Goal: Information Seeking & Learning: Learn about a topic

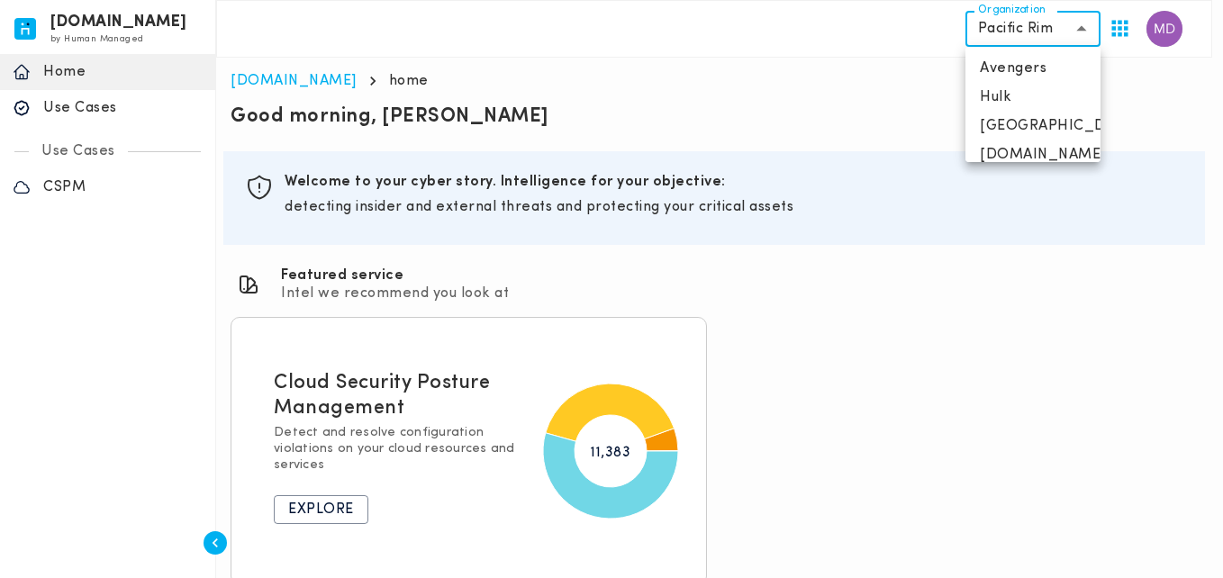
click at [1000, 41] on body "[DOMAIN_NAME] by Human Managed {"resourceSet":[{"resourceId":"invicta-io/web/na…" at bounding box center [611, 300] width 1223 height 600
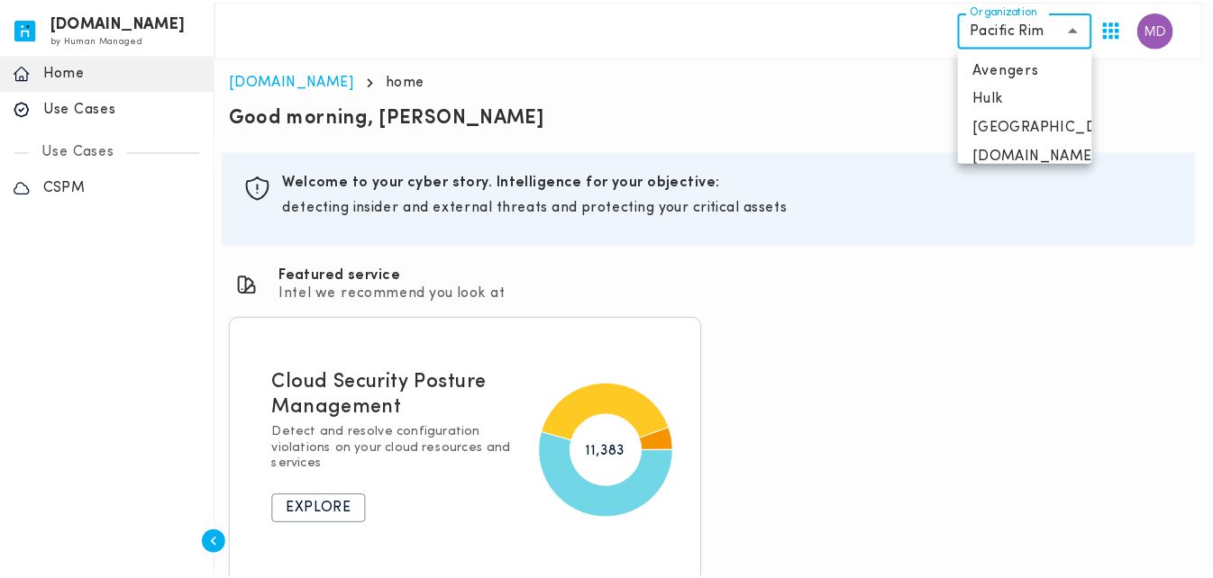
scroll to position [72, 0]
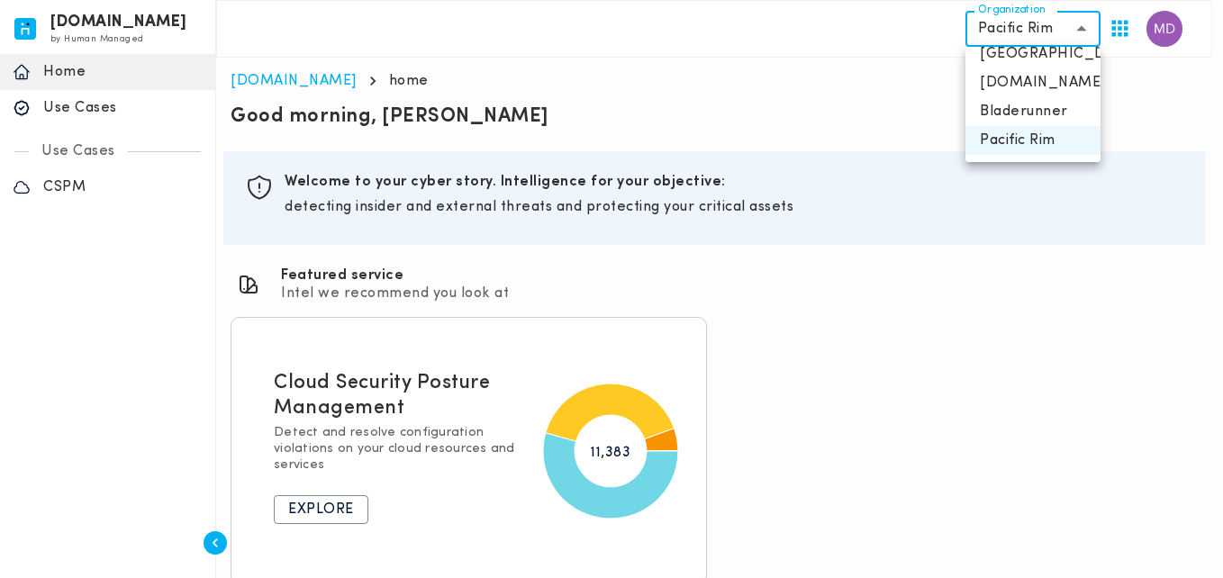
click at [109, 113] on div at bounding box center [611, 289] width 1223 height 578
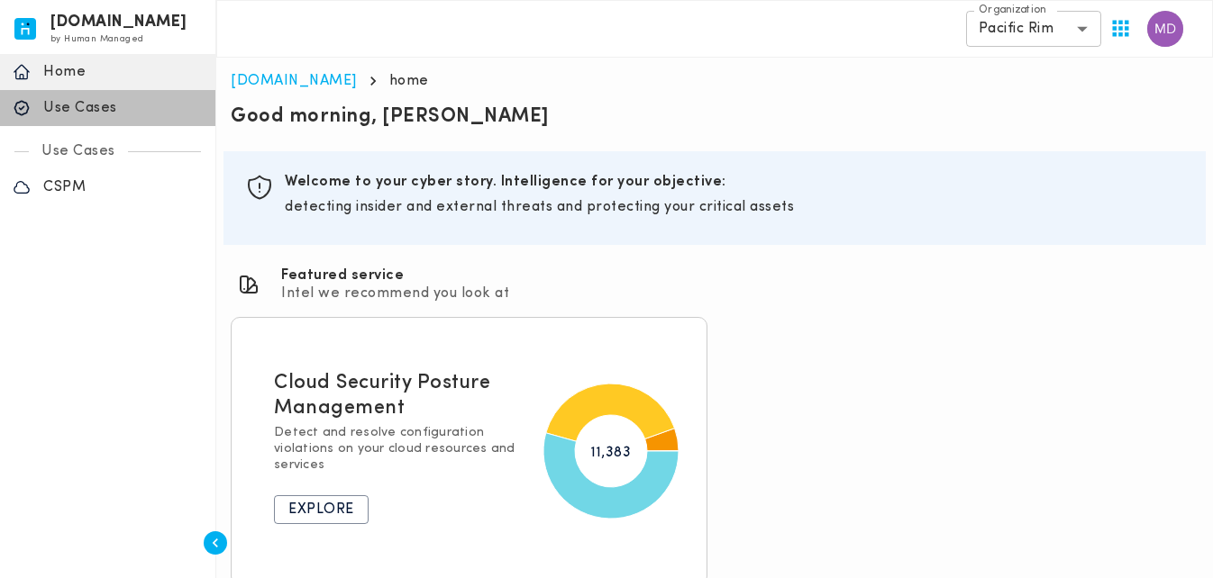
click at [80, 104] on p "Use Cases" at bounding box center [122, 108] width 159 height 18
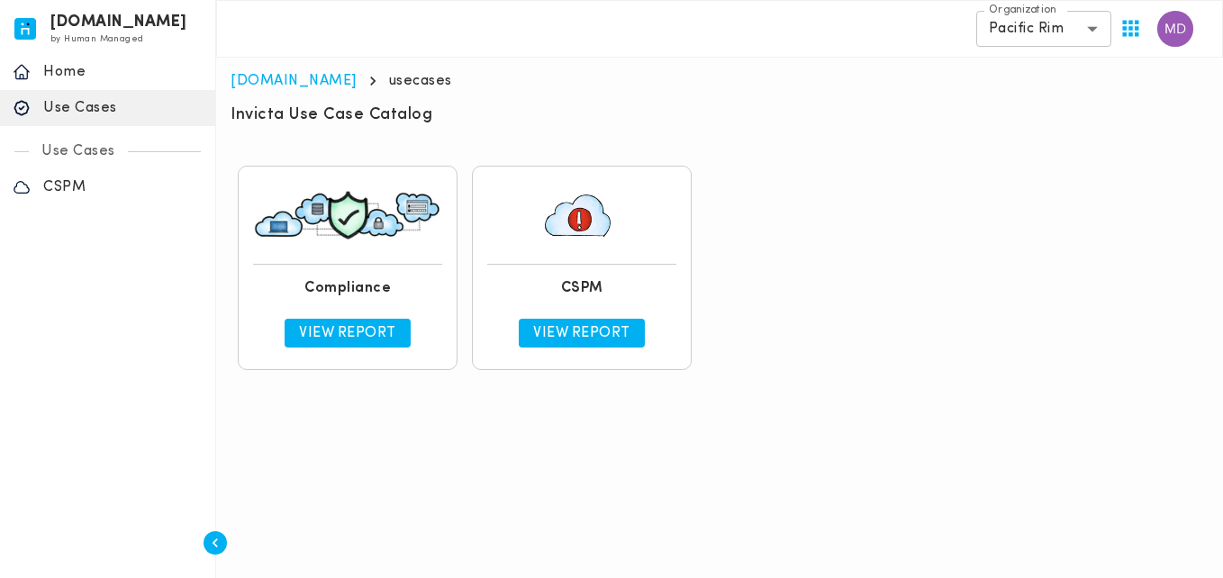
click at [368, 336] on p "View Report" at bounding box center [347, 333] width 97 height 18
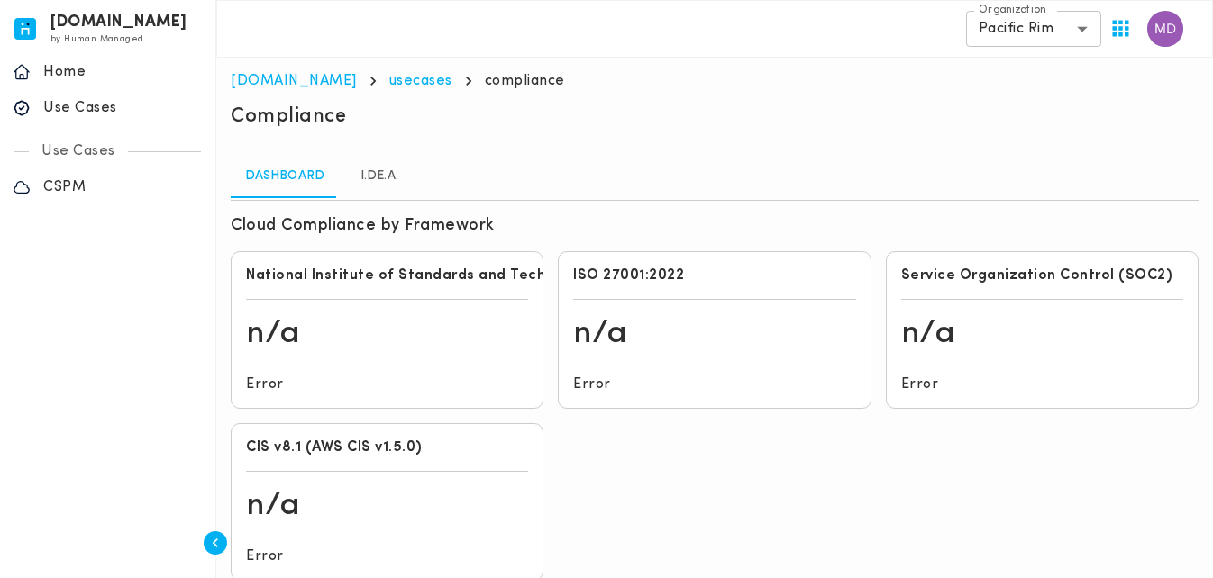
click at [346, 384] on div "Error" at bounding box center [387, 384] width 296 height 32
click at [627, 370] on div "Error" at bounding box center [714, 384] width 296 height 32
click at [378, 168] on link "I.De.A." at bounding box center [379, 176] width 81 height 43
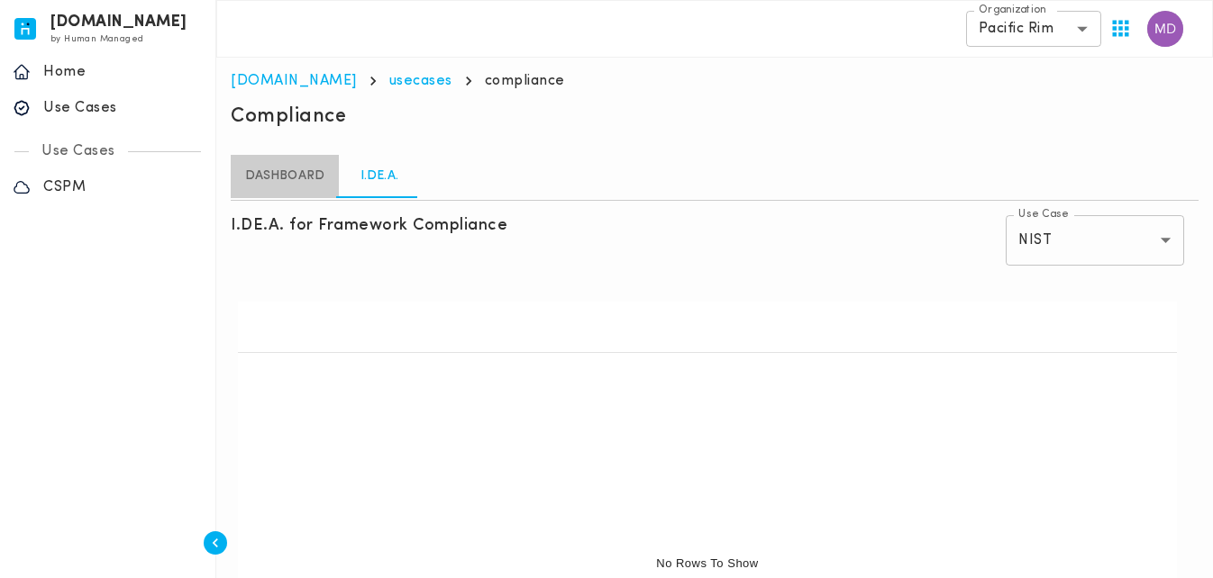
click at [300, 182] on link "dashboard" at bounding box center [285, 176] width 108 height 43
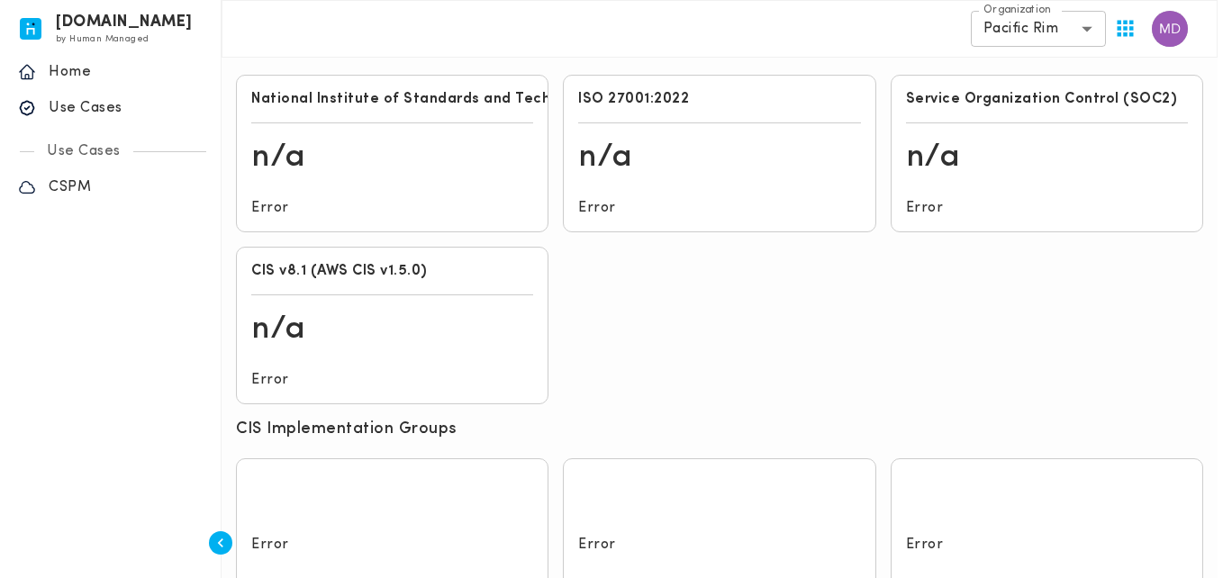
scroll to position [266, 0]
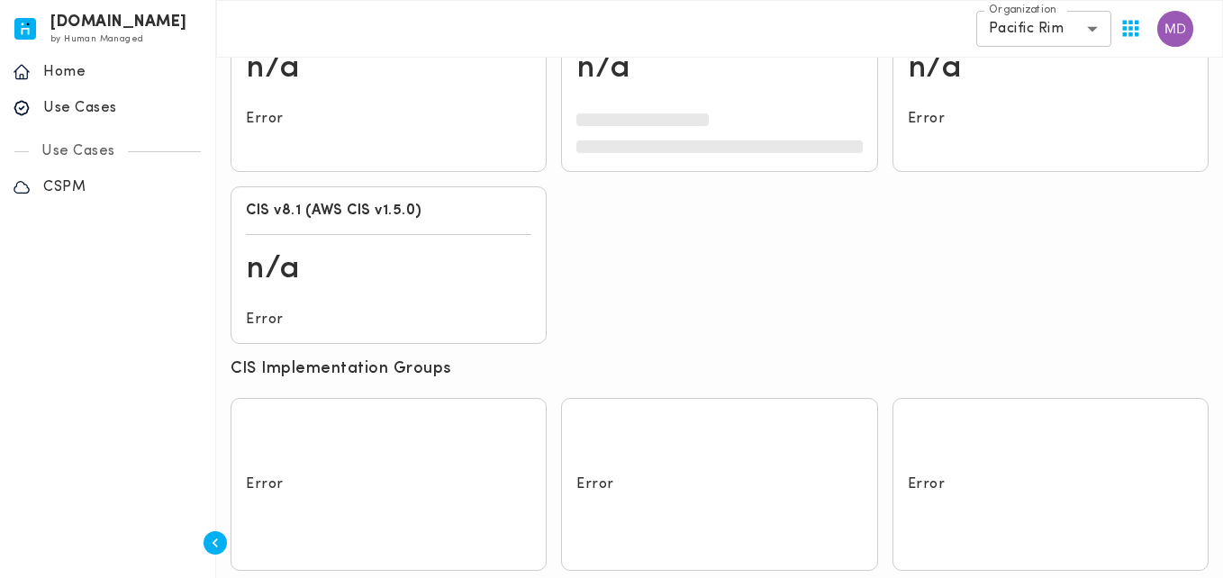
click at [1076, 28] on body "[DOMAIN_NAME] by Human Managed {"resourceSet":[{"resourceId":"invicta-io/web/na…" at bounding box center [611, 170] width 1223 height 873
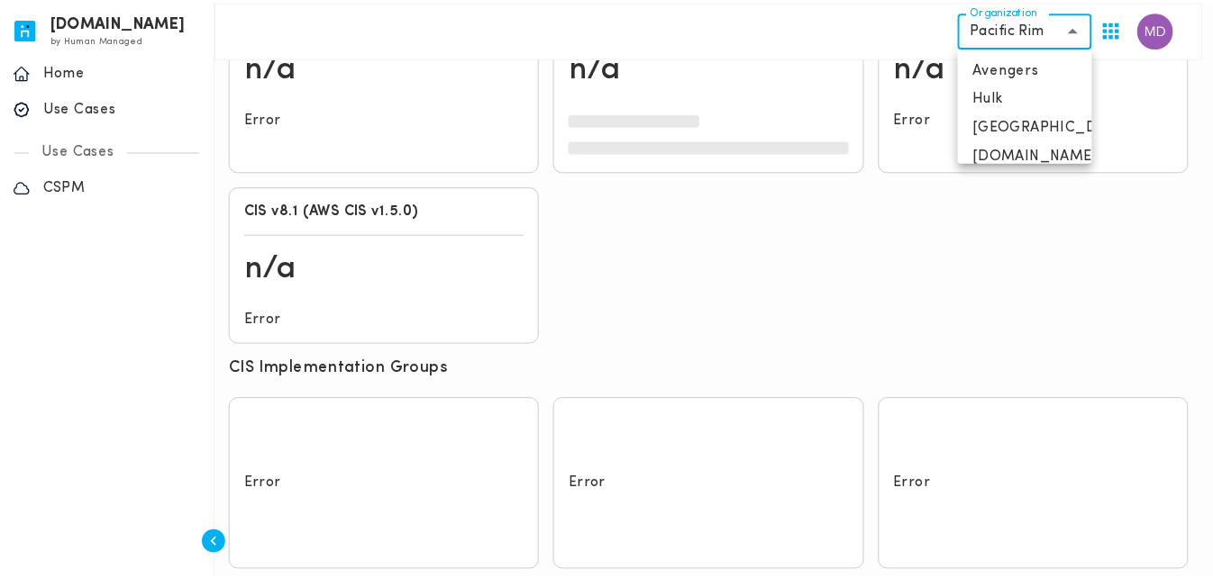
scroll to position [72, 0]
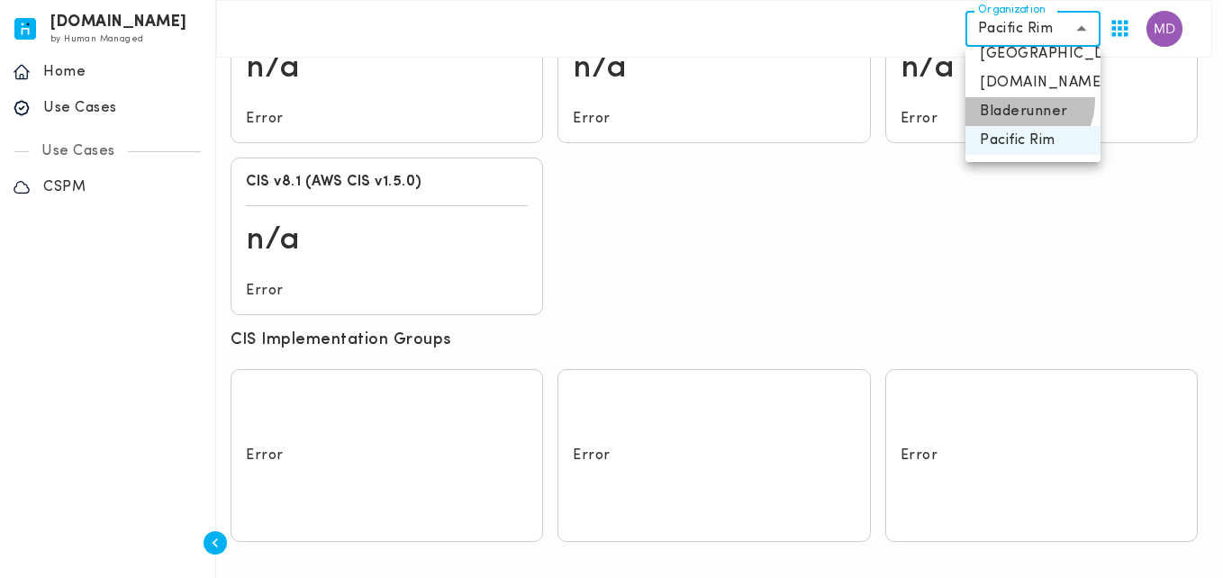
click at [1014, 99] on li "Bladerunner" at bounding box center [1033, 111] width 135 height 29
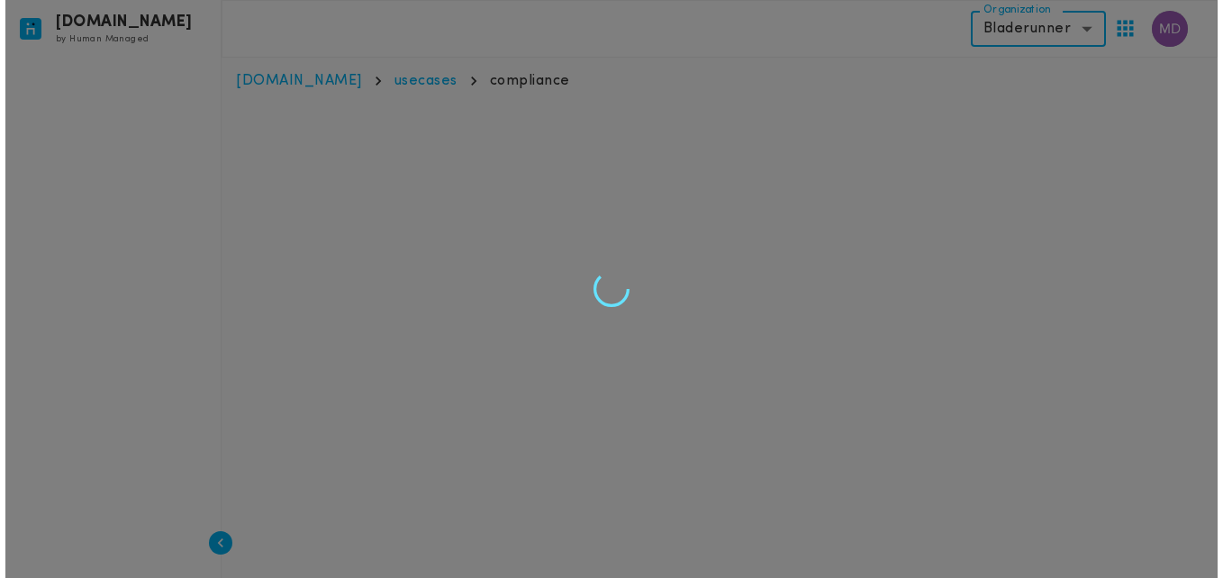
scroll to position [0, 0]
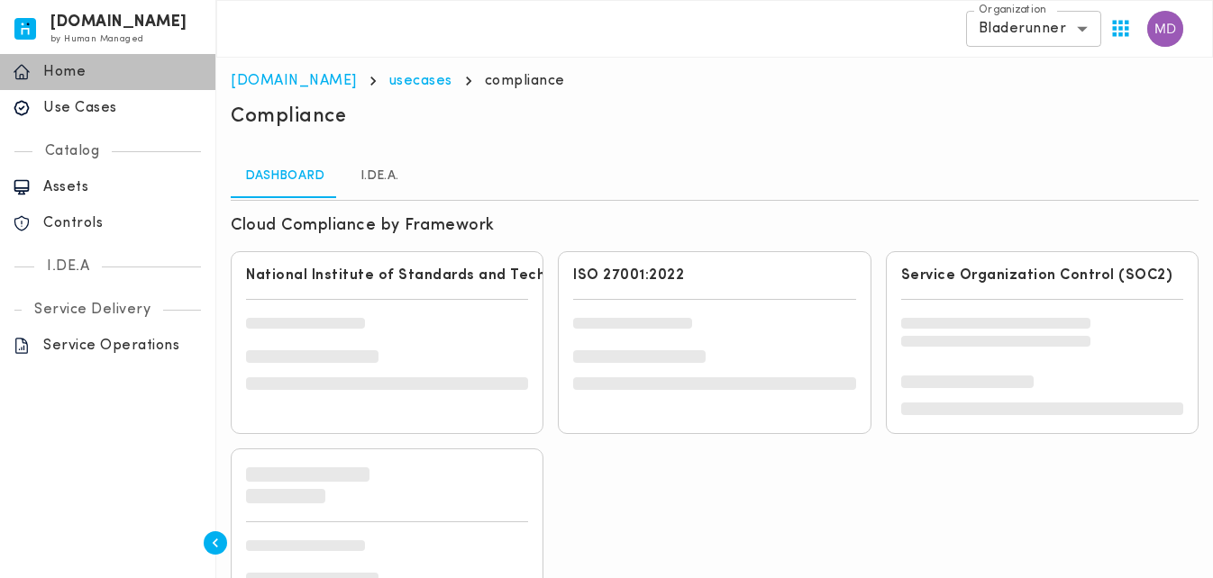
click at [125, 72] on p "Home" at bounding box center [122, 72] width 159 height 18
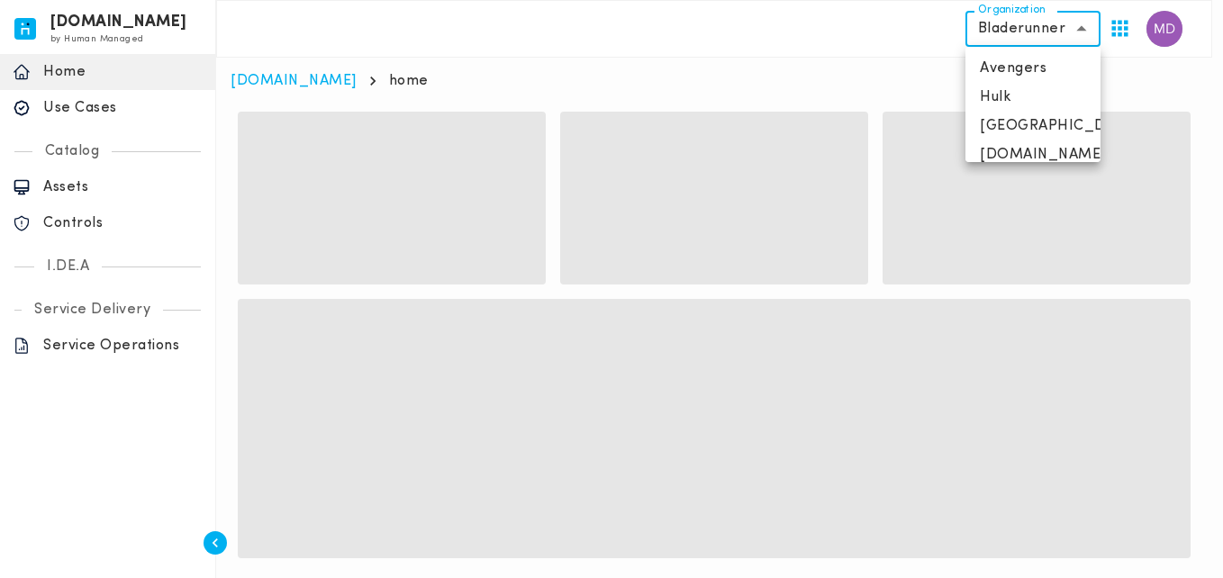
click at [1046, 41] on body "[DOMAIN_NAME] by Human Managed {"resourceSet":[{"resourceId":"invicta-io/web/na…" at bounding box center [611, 297] width 1223 height 595
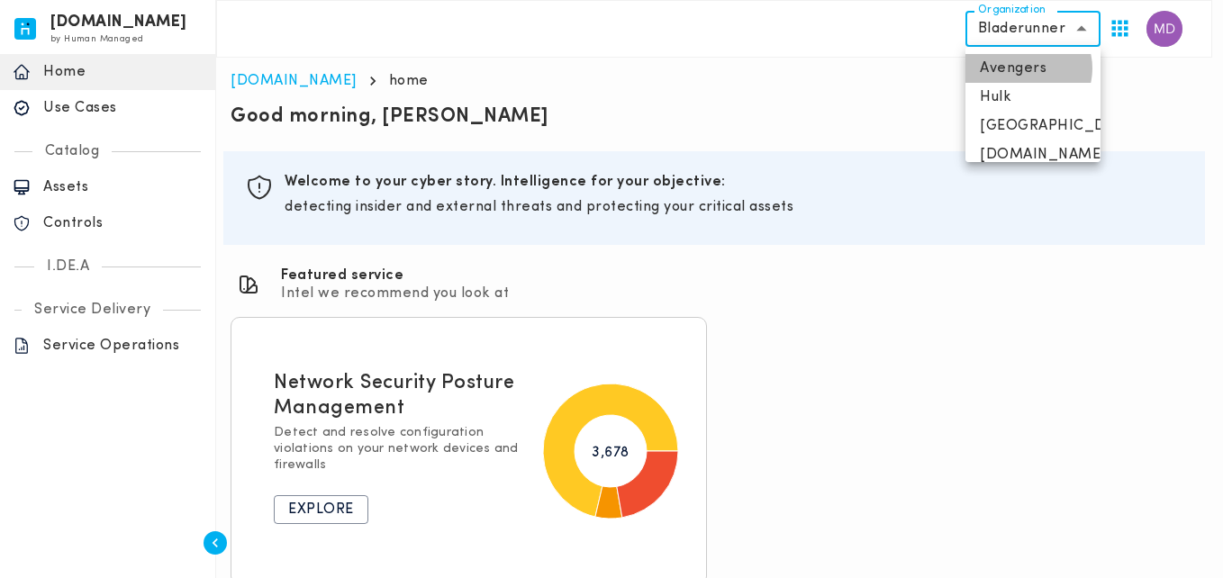
click at [1026, 68] on li "Avengers" at bounding box center [1033, 68] width 135 height 29
type input "**********"
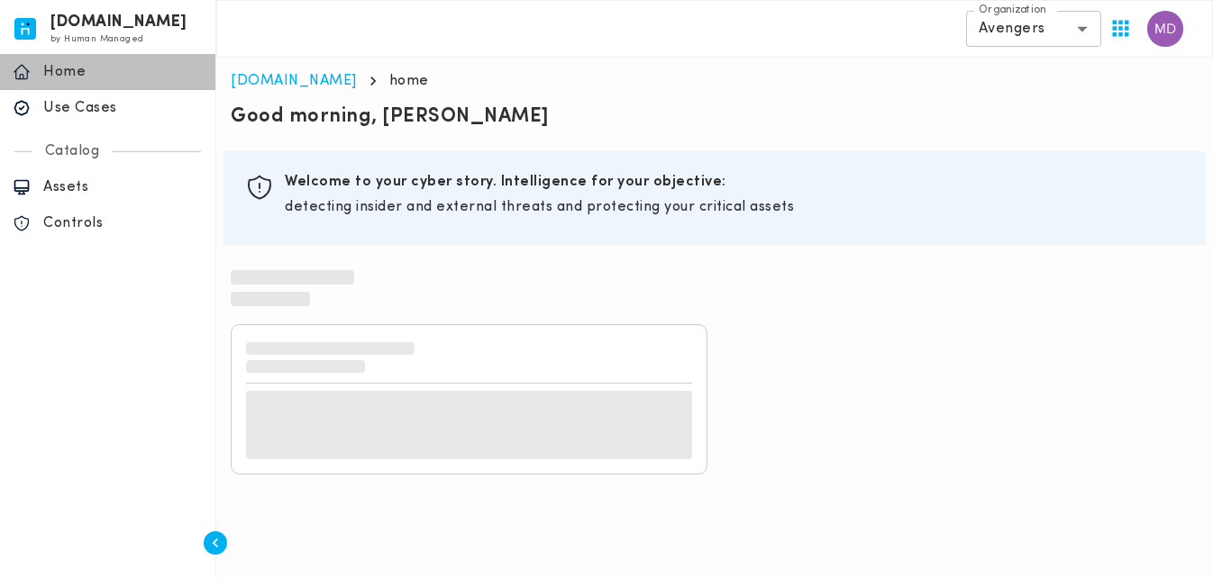
click at [55, 79] on p "Home" at bounding box center [122, 72] width 159 height 18
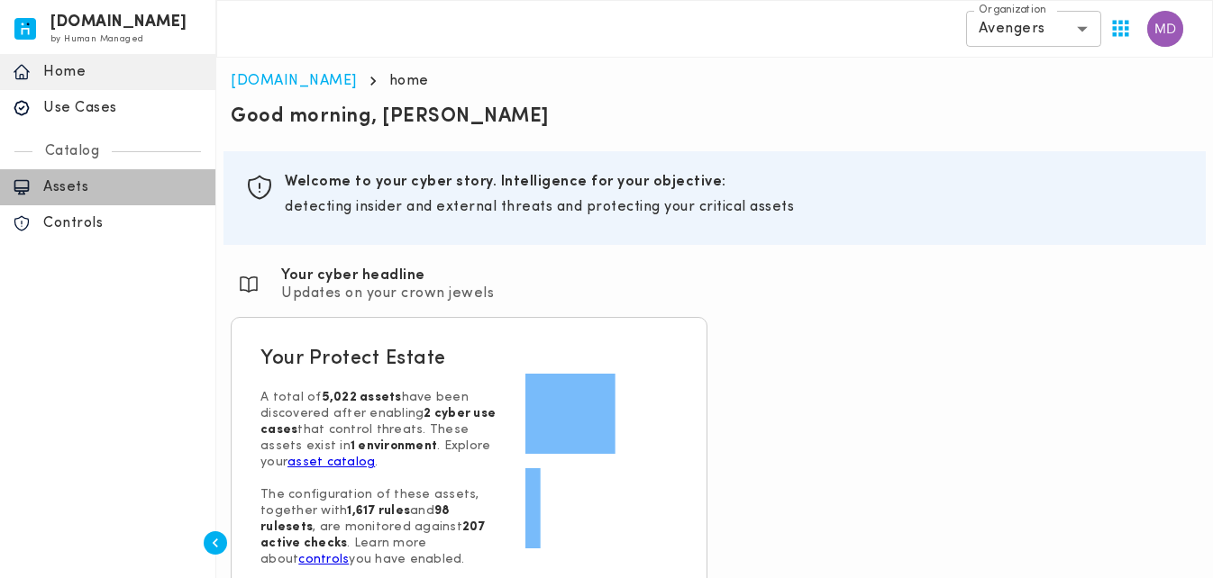
click at [105, 186] on p "Assets" at bounding box center [122, 187] width 159 height 18
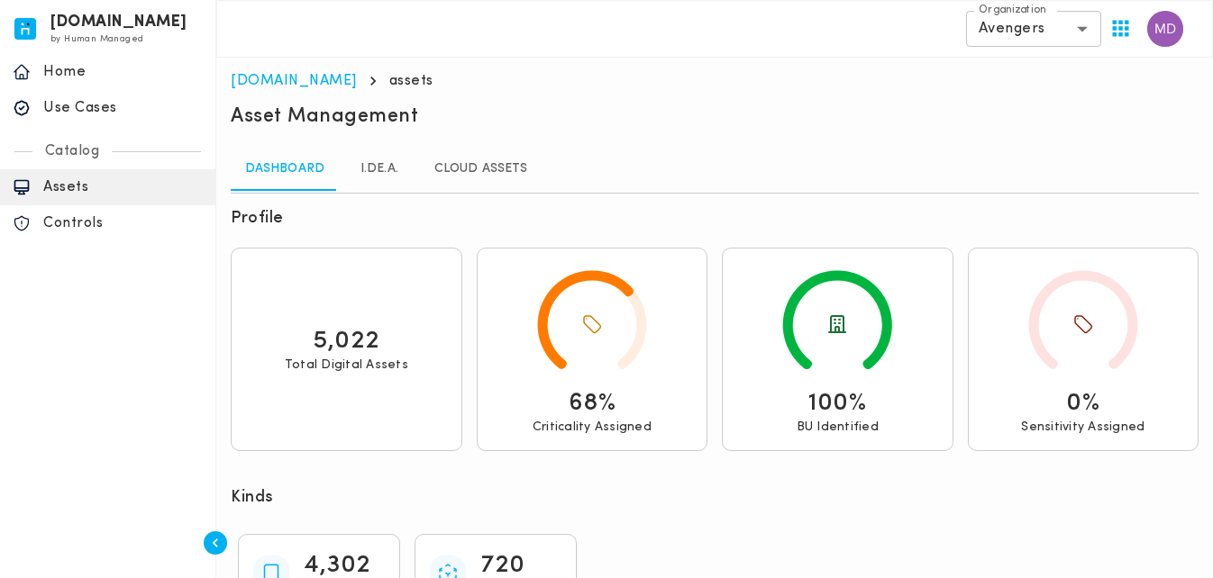
click at [377, 168] on link "I.DE.A." at bounding box center [379, 169] width 81 height 43
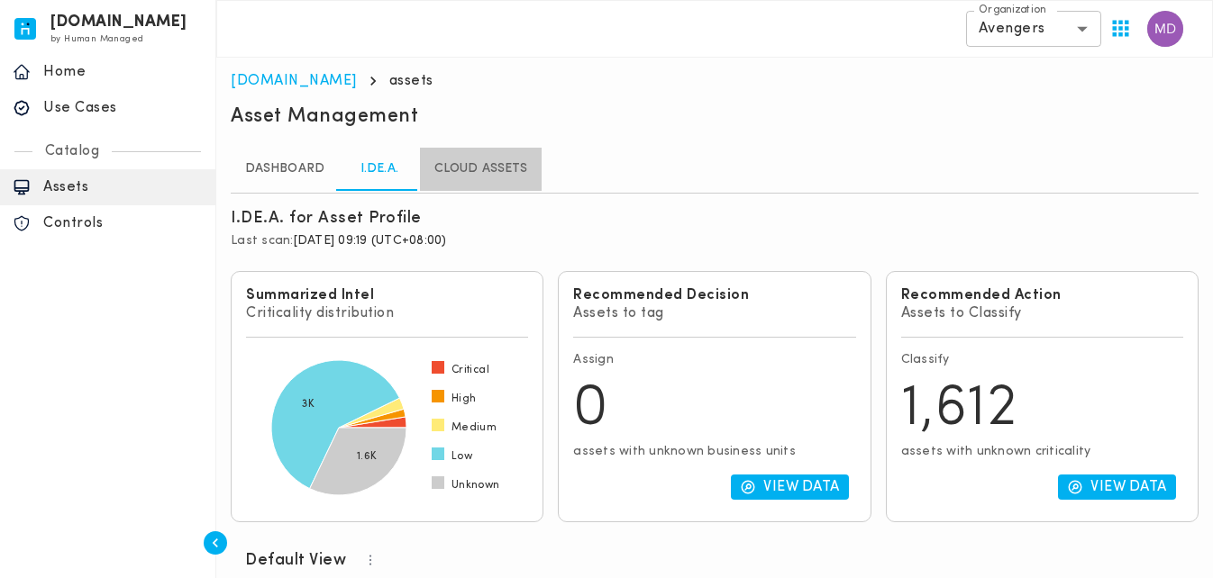
click at [505, 170] on link "Cloud Assets" at bounding box center [481, 169] width 122 height 43
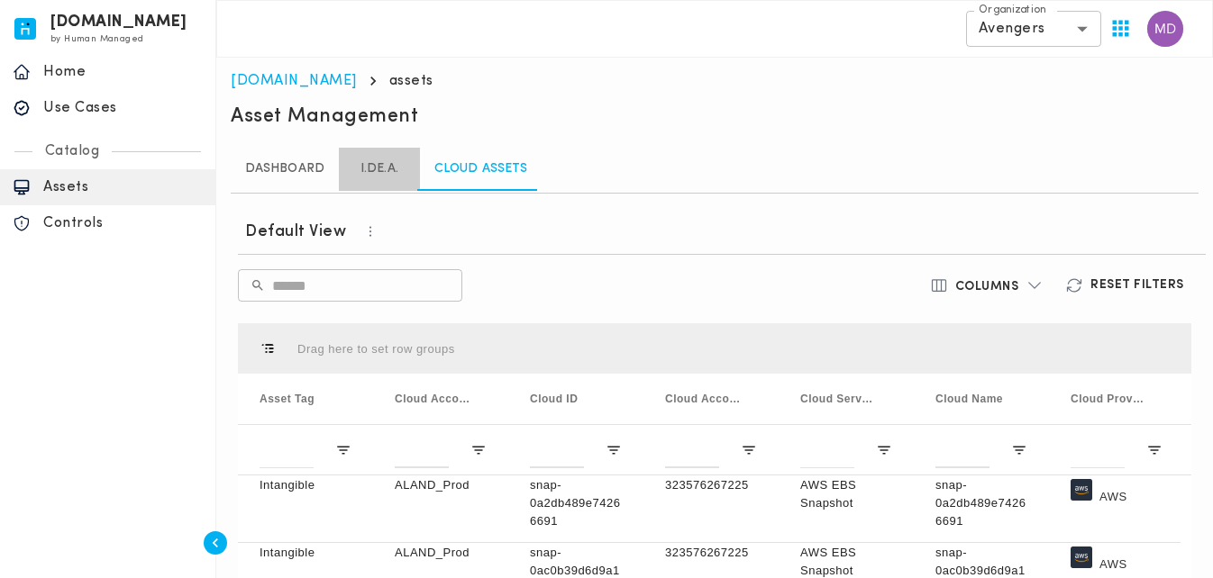
click at [405, 179] on link "I.DE.A." at bounding box center [379, 169] width 81 height 43
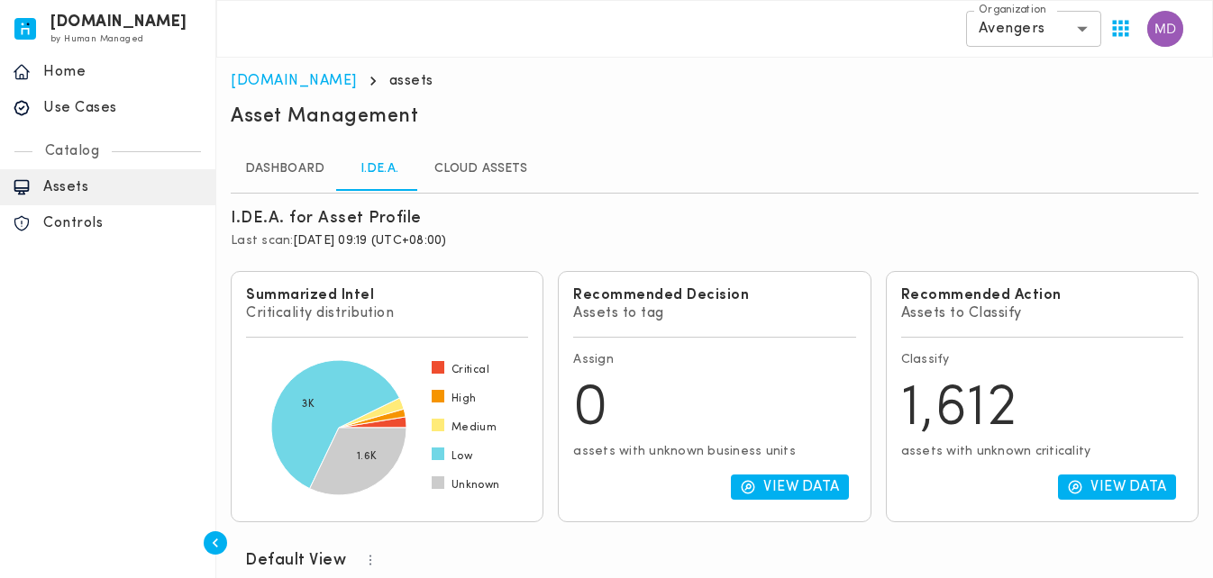
click at [616, 176] on div "Dashboard I.DE.A. Cloud Assets" at bounding box center [715, 169] width 968 height 43
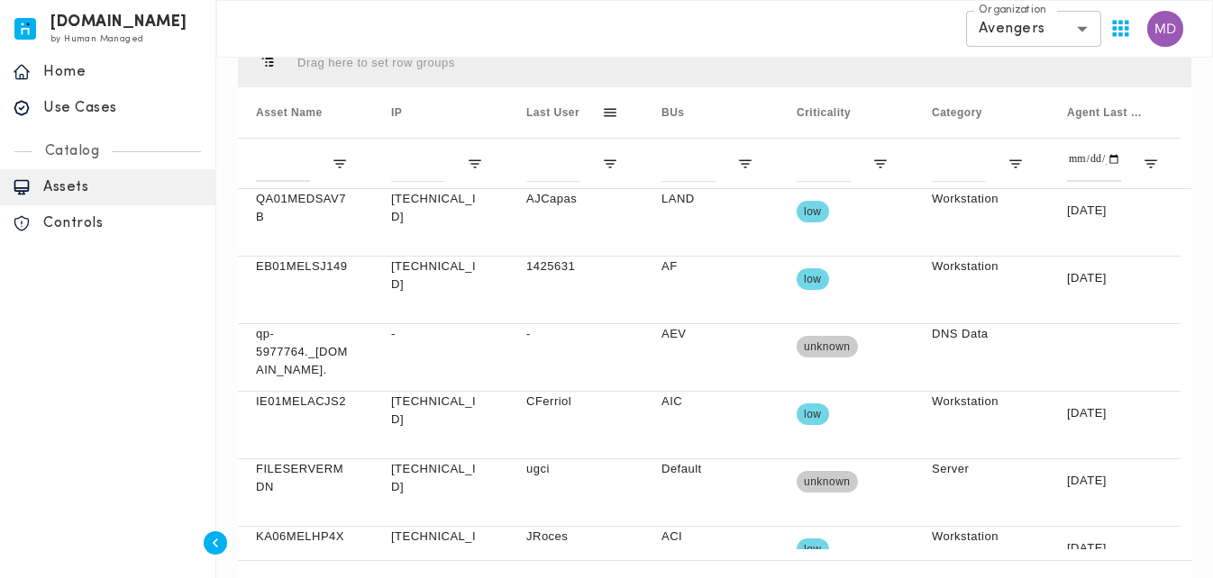
scroll to position [669, 0]
